Goal: Task Accomplishment & Management: Complete application form

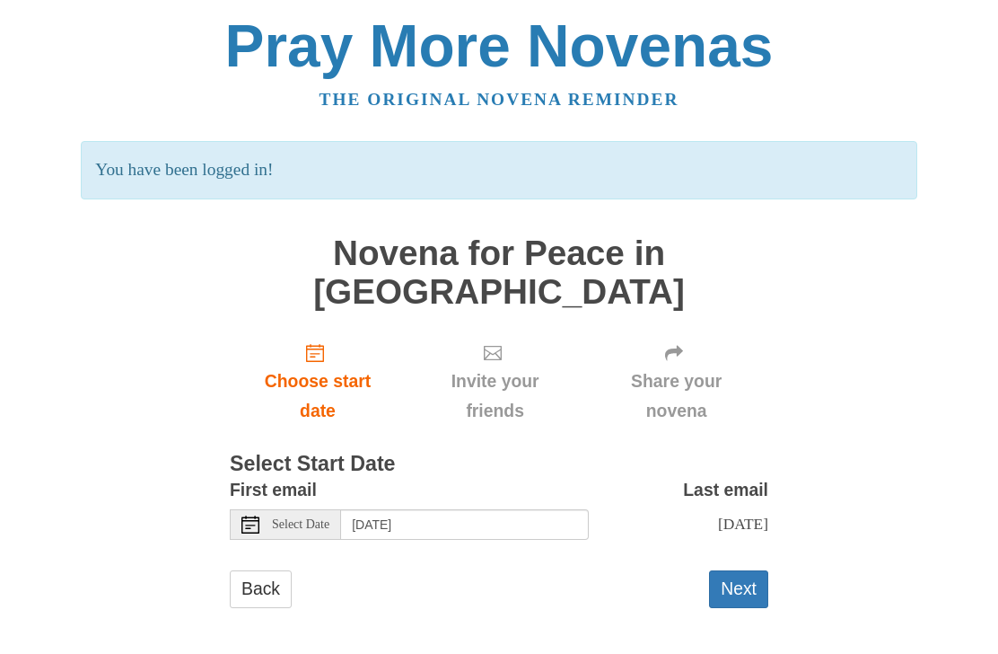
click at [738, 570] on button "Next" at bounding box center [738, 588] width 59 height 37
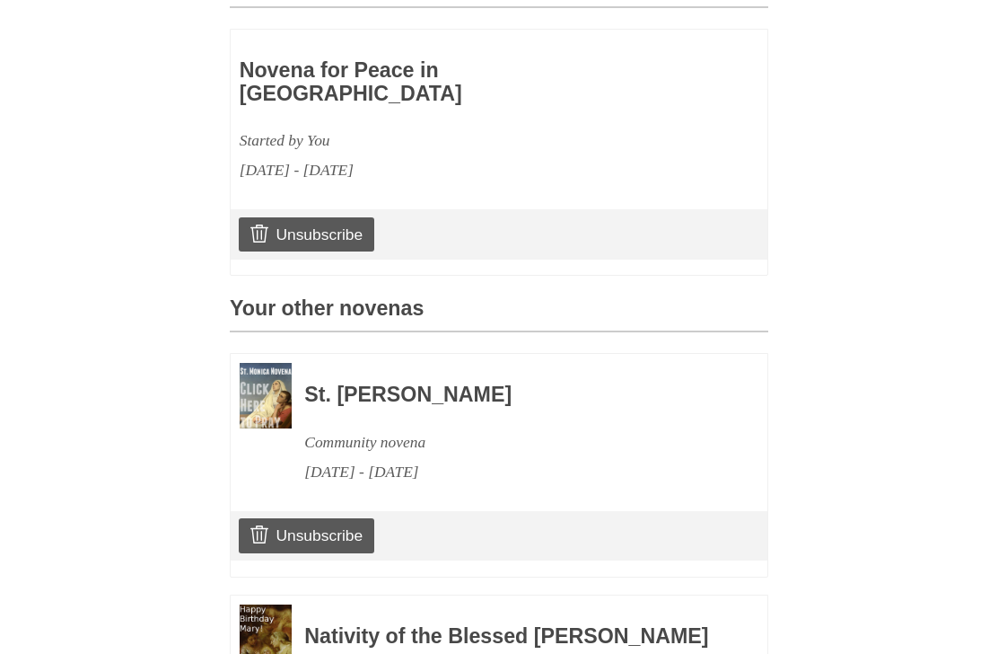
scroll to position [725, 0]
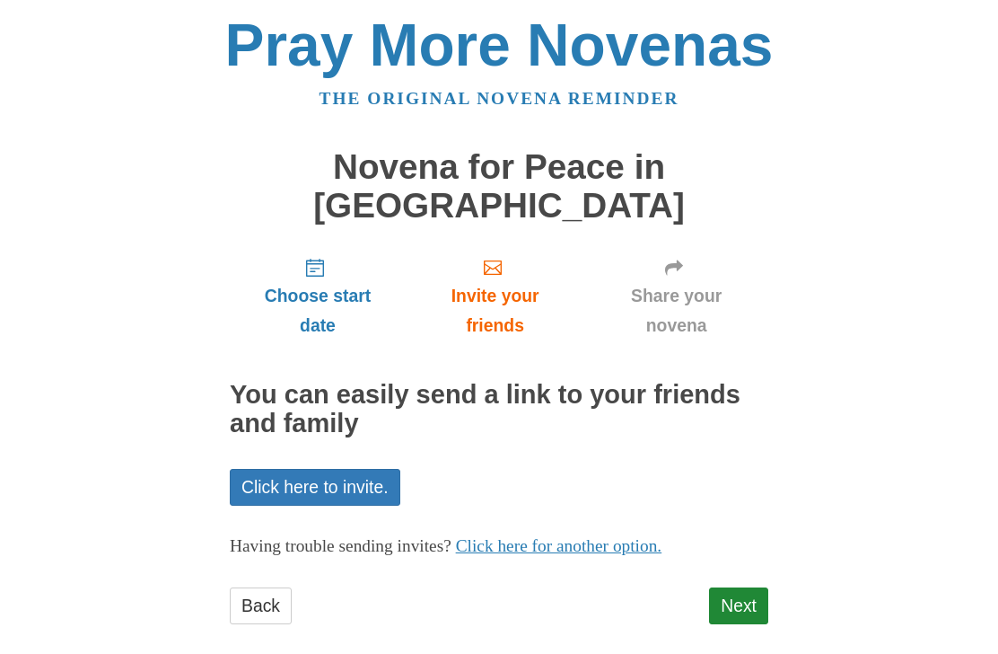
click at [741, 588] on link "Next" at bounding box center [738, 606] width 59 height 37
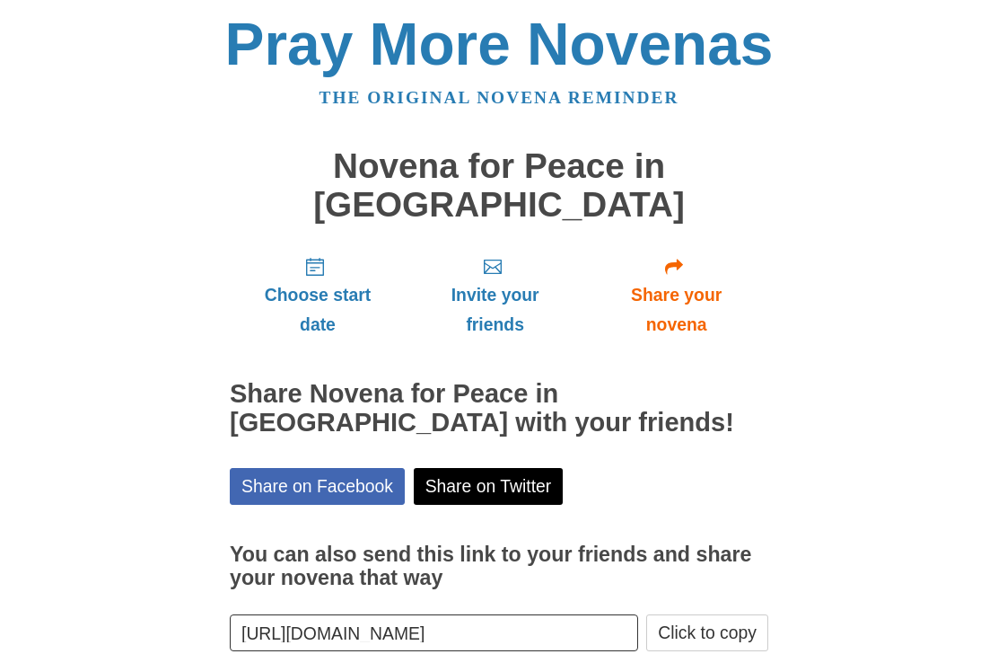
scroll to position [1, 0]
